Goal: Task Accomplishment & Management: Use online tool/utility

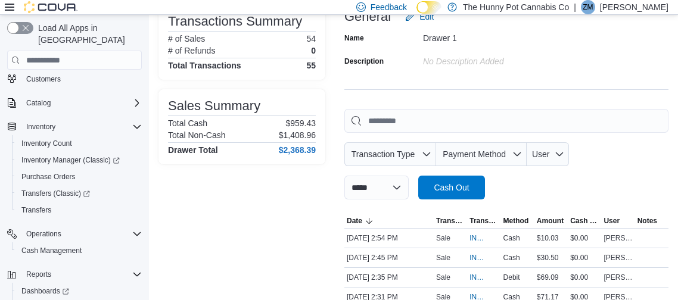
scroll to position [85, 0]
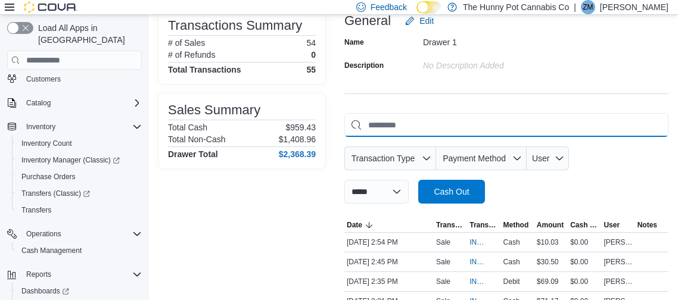
click at [404, 123] on input "This is a search bar. As you type, the results lower in the page will automatic…" at bounding box center [506, 125] width 324 height 24
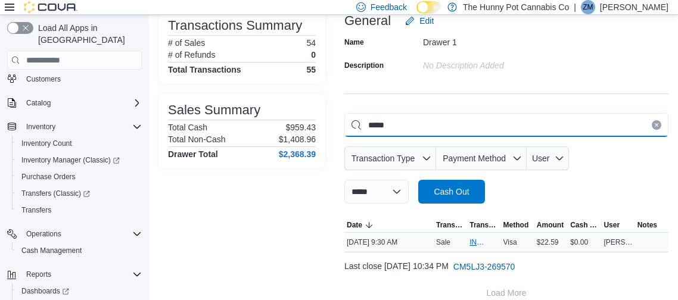
type input "*****"
click at [469, 240] on span "IN5LJ3-5952575" at bounding box center [477, 243] width 17 height 10
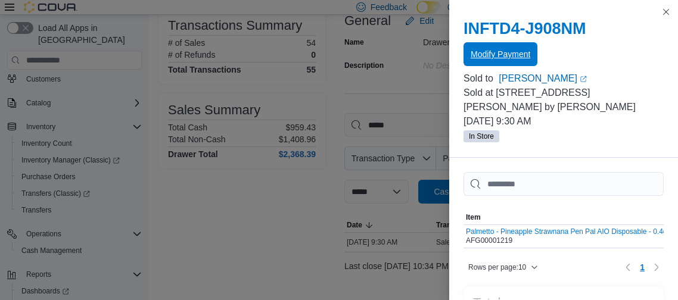
click at [512, 57] on span "Modify Payment" at bounding box center [500, 54] width 60 height 12
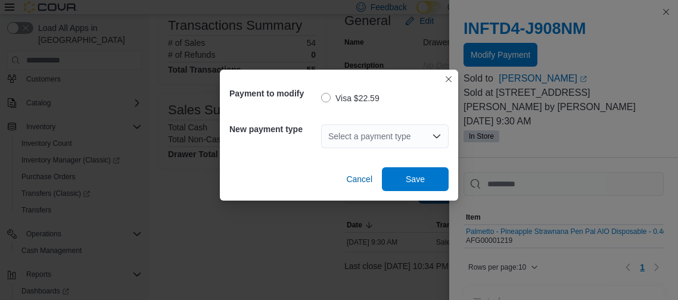
click at [439, 132] on icon "Open list of options" at bounding box center [437, 137] width 10 height 10
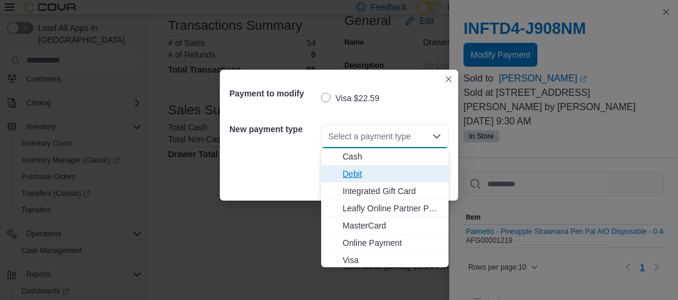
click at [351, 171] on span "Debit" at bounding box center [391, 174] width 99 height 12
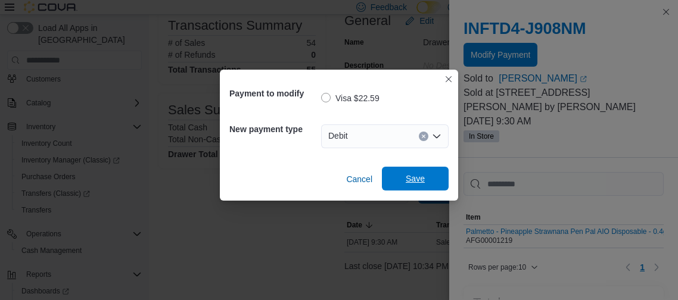
click at [393, 173] on span "Save" at bounding box center [415, 179] width 52 height 24
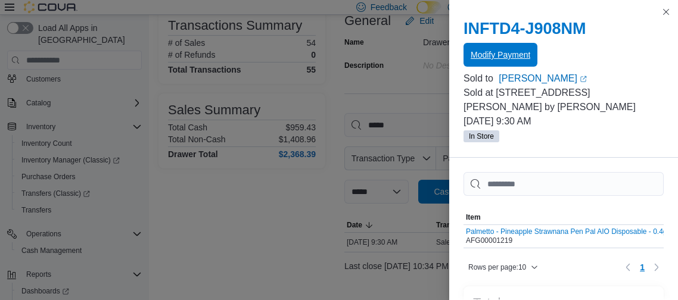
scroll to position [0, 0]
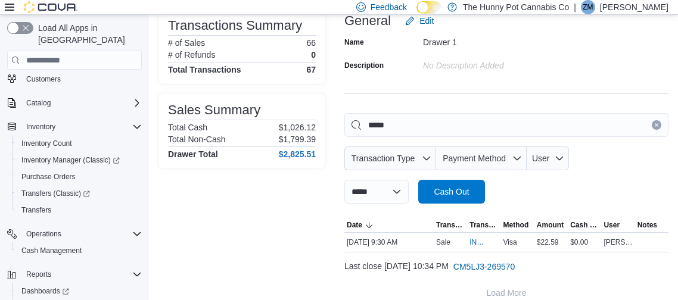
click at [657, 128] on button "Clear input" at bounding box center [656, 125] width 10 height 10
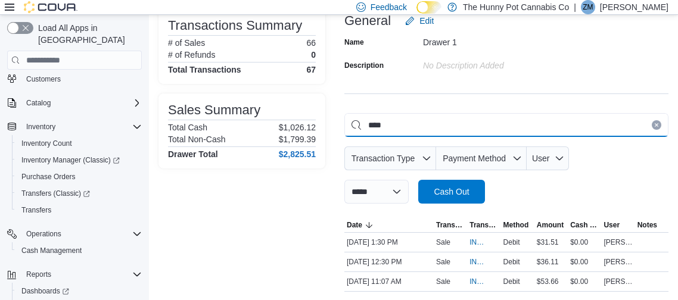
type input "*****"
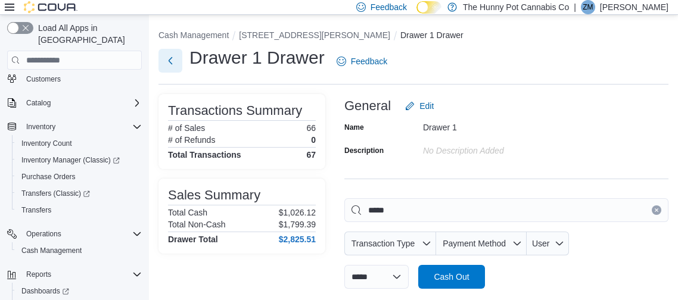
click at [180, 64] on button "Next" at bounding box center [170, 61] width 24 height 24
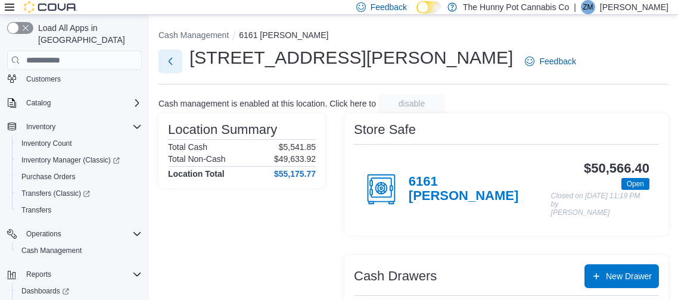
click at [180, 64] on button "Next" at bounding box center [170, 61] width 24 height 24
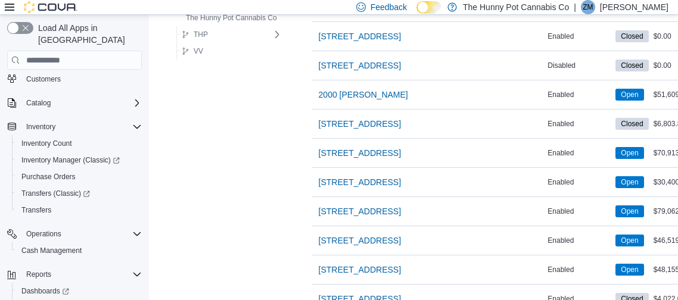
scroll to position [1167, 0]
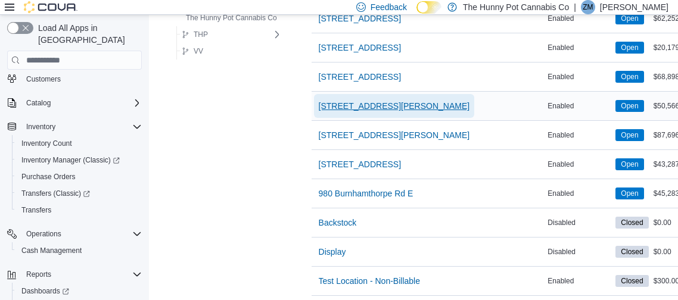
click at [382, 108] on span "[STREET_ADDRESS][PERSON_NAME]" at bounding box center [394, 106] width 151 height 24
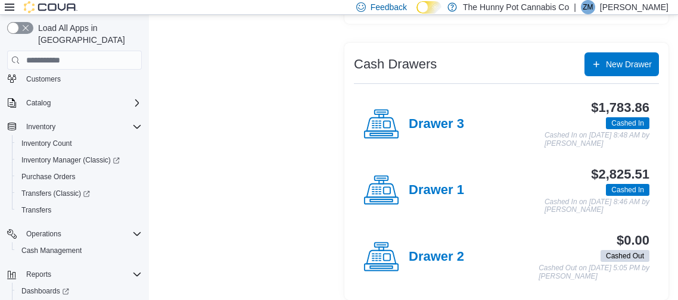
scroll to position [211, 0]
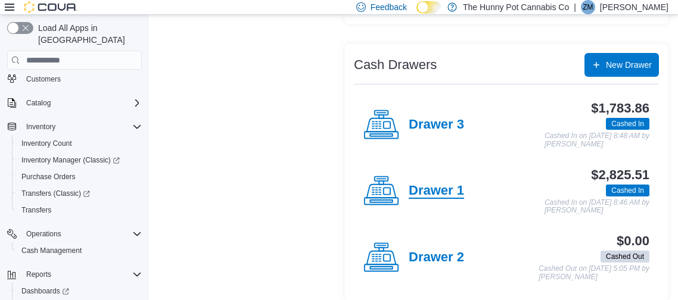
click at [458, 183] on h4 "Drawer 1" at bounding box center [435, 190] width 55 height 15
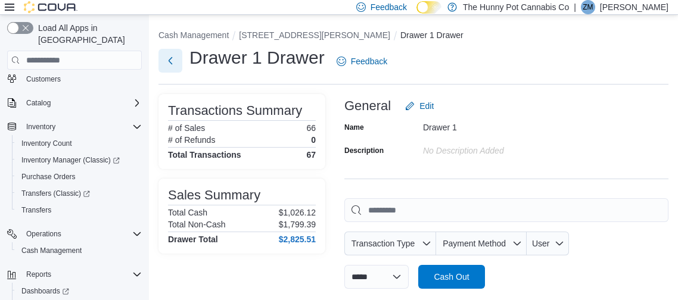
click at [177, 57] on button "Next" at bounding box center [170, 61] width 24 height 24
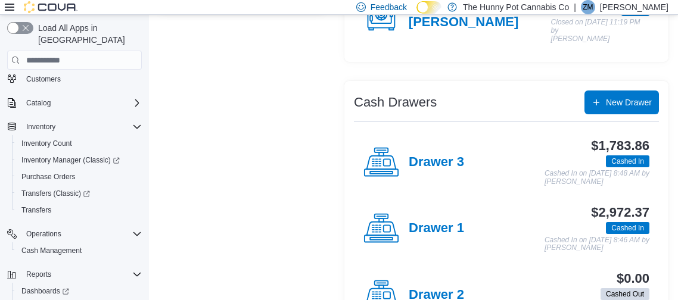
scroll to position [176, 0]
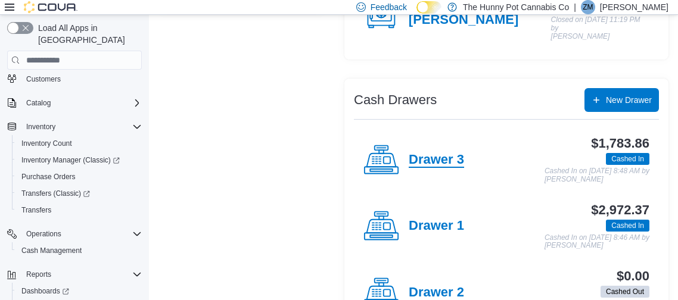
click at [447, 152] on h4 "Drawer 3" at bounding box center [435, 159] width 55 height 15
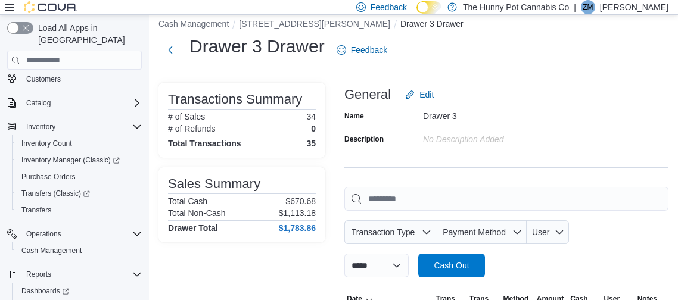
scroll to position [176, 0]
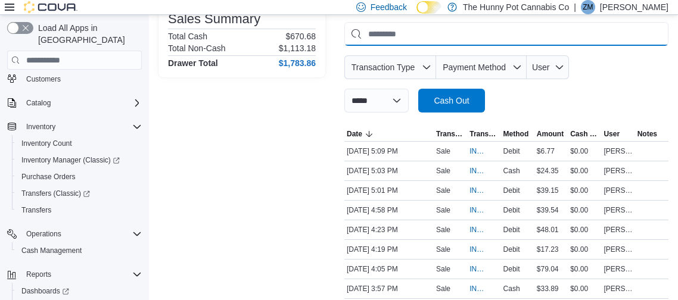
click at [392, 35] on input "This is a search bar. As you type, the results lower in the page will automatic…" at bounding box center [506, 34] width 324 height 24
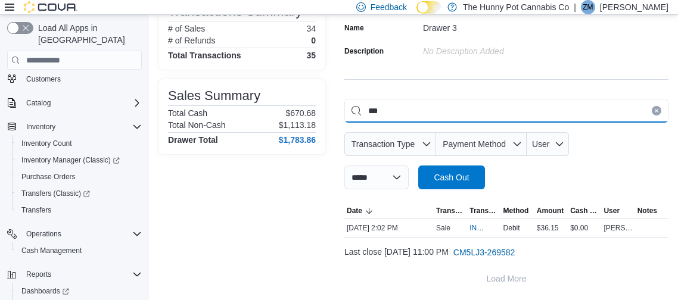
scroll to position [99, 0]
type input "*****"
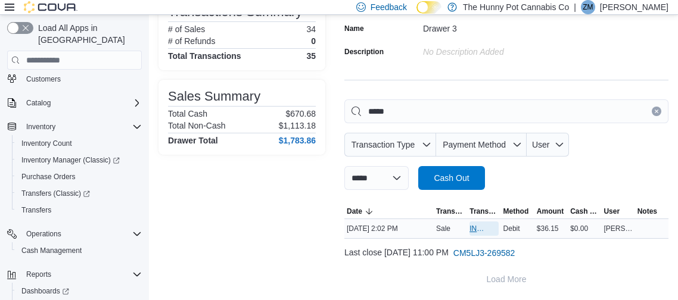
click at [473, 226] on span "IN5LJ3-5954044" at bounding box center [477, 229] width 17 height 10
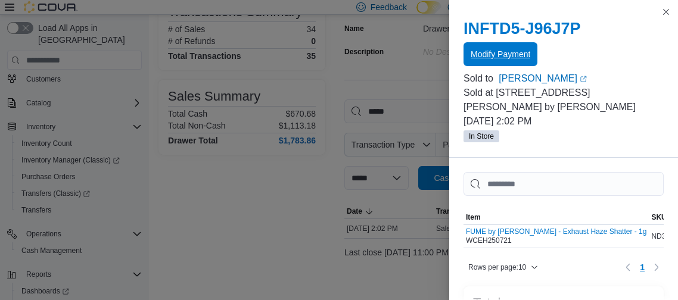
click at [501, 51] on span "Modify Payment" at bounding box center [500, 54] width 60 height 12
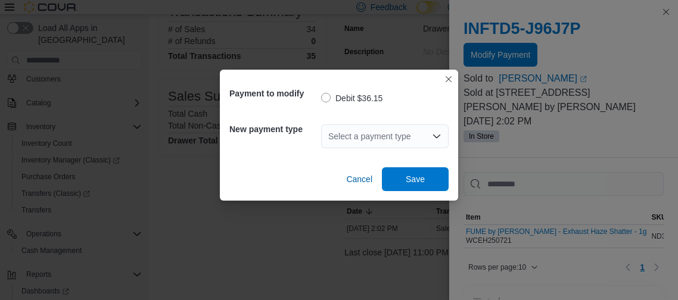
click at [441, 136] on div "Select a payment type" at bounding box center [384, 136] width 127 height 24
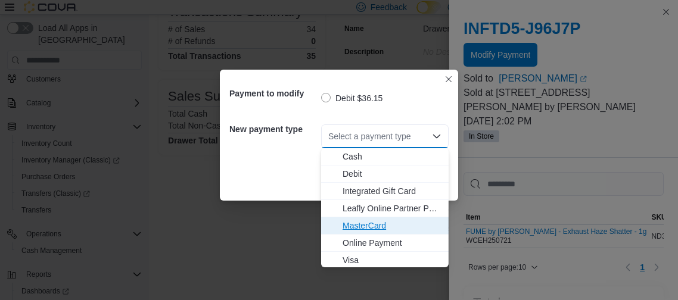
click at [376, 224] on span "MasterCard" at bounding box center [391, 226] width 99 height 12
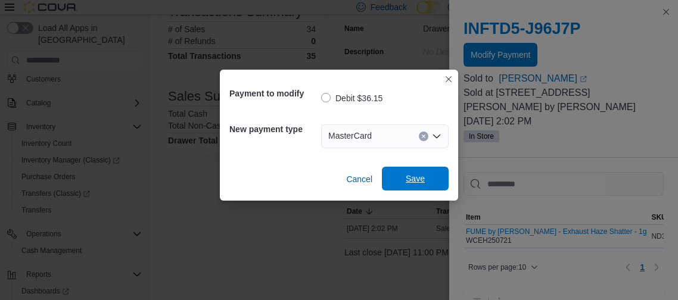
click at [428, 187] on span "Save" at bounding box center [415, 179] width 52 height 24
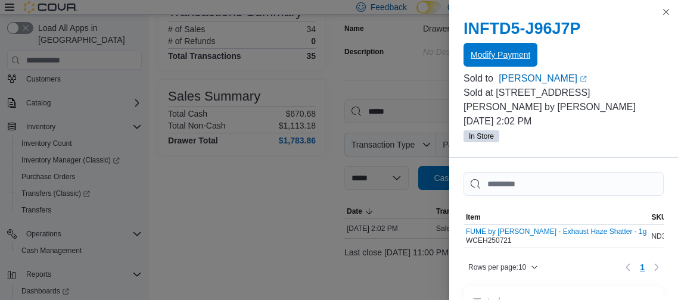
scroll to position [0, 0]
